Goal: Transaction & Acquisition: Purchase product/service

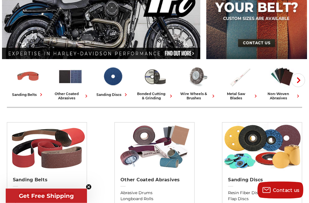
scroll to position [97, 0]
click at [156, 81] on img at bounding box center [154, 76] width 25 height 25
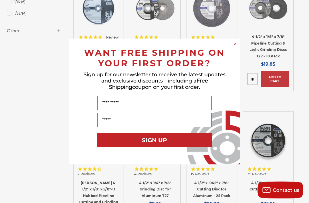
scroll to position [479, 0]
click at [237, 44] on div "Close dialog WANT FREE SHIPPING ON YOUR FIRST ORDER? Sign up for our newsletter…" at bounding box center [154, 101] width 309 height 203
click at [238, 48] on form "WANT FREE SHIPPING ON YOUR FIRST ORDER? Sign up for our newsletter to receive t…" at bounding box center [155, 102] width 172 height 126
click at [236, 47] on circle "Close dialog" at bounding box center [235, 43] width 5 height 5
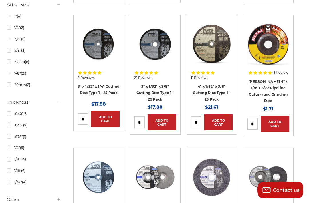
scroll to position [309, 0]
click at [9, 172] on link "1/16" (6)" at bounding box center [34, 171] width 54 height 10
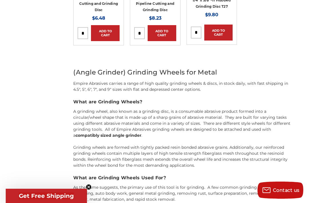
scroll to position [1021, 0]
